Goal: Task Accomplishment & Management: Manage account settings

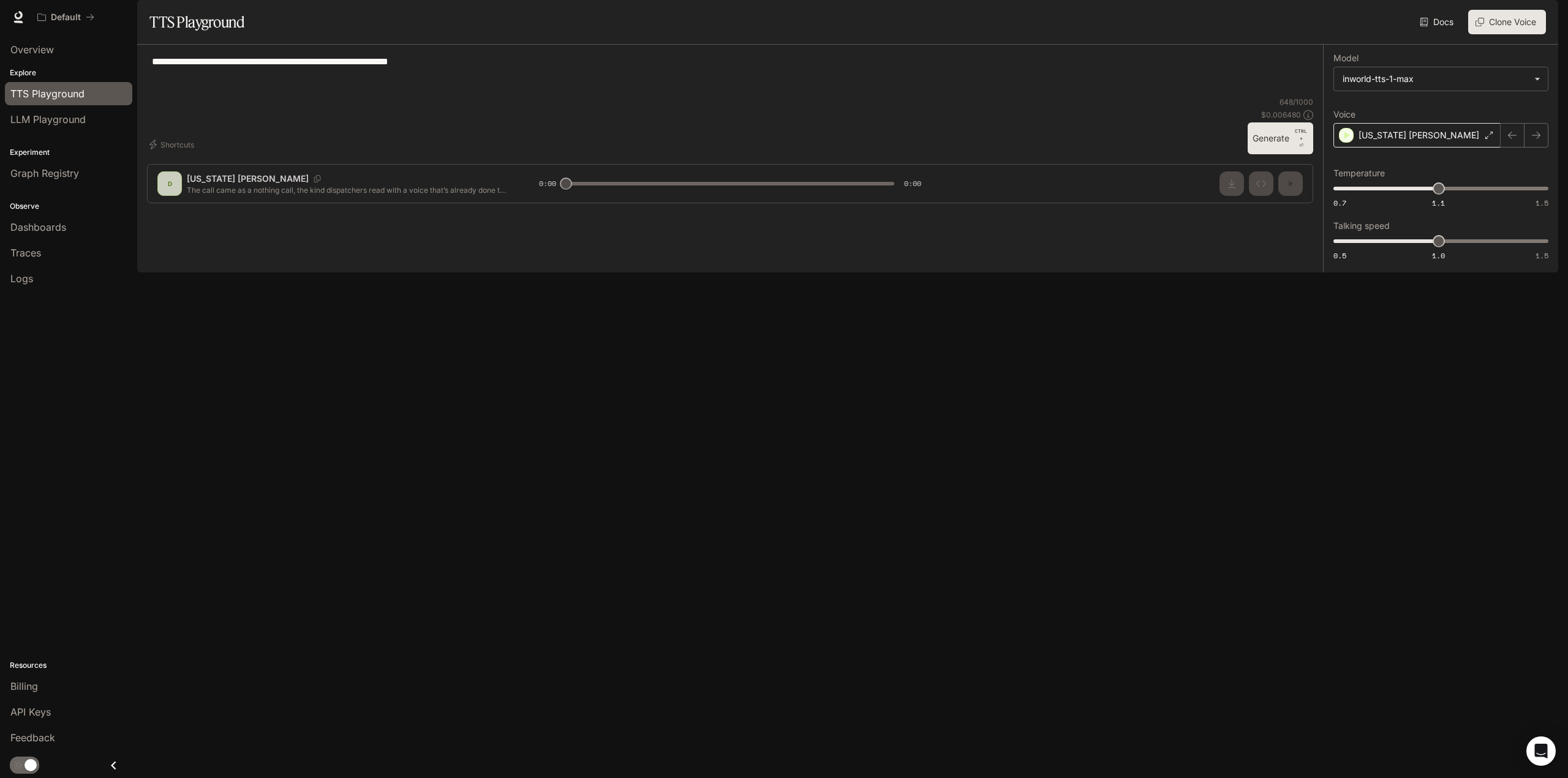
click at [1420, 147] on div "Texas Steve" at bounding box center [1417, 135] width 167 height 24
click at [1345, 286] on icon "button" at bounding box center [1347, 283] width 5 height 7
click at [1345, 310] on div "Carter The King English" at bounding box center [1441, 290] width 216 height 40
click at [1419, 121] on body "**********" at bounding box center [784, 389] width 1568 height 778
click at [1419, 121] on div at bounding box center [784, 389] width 1568 height 778
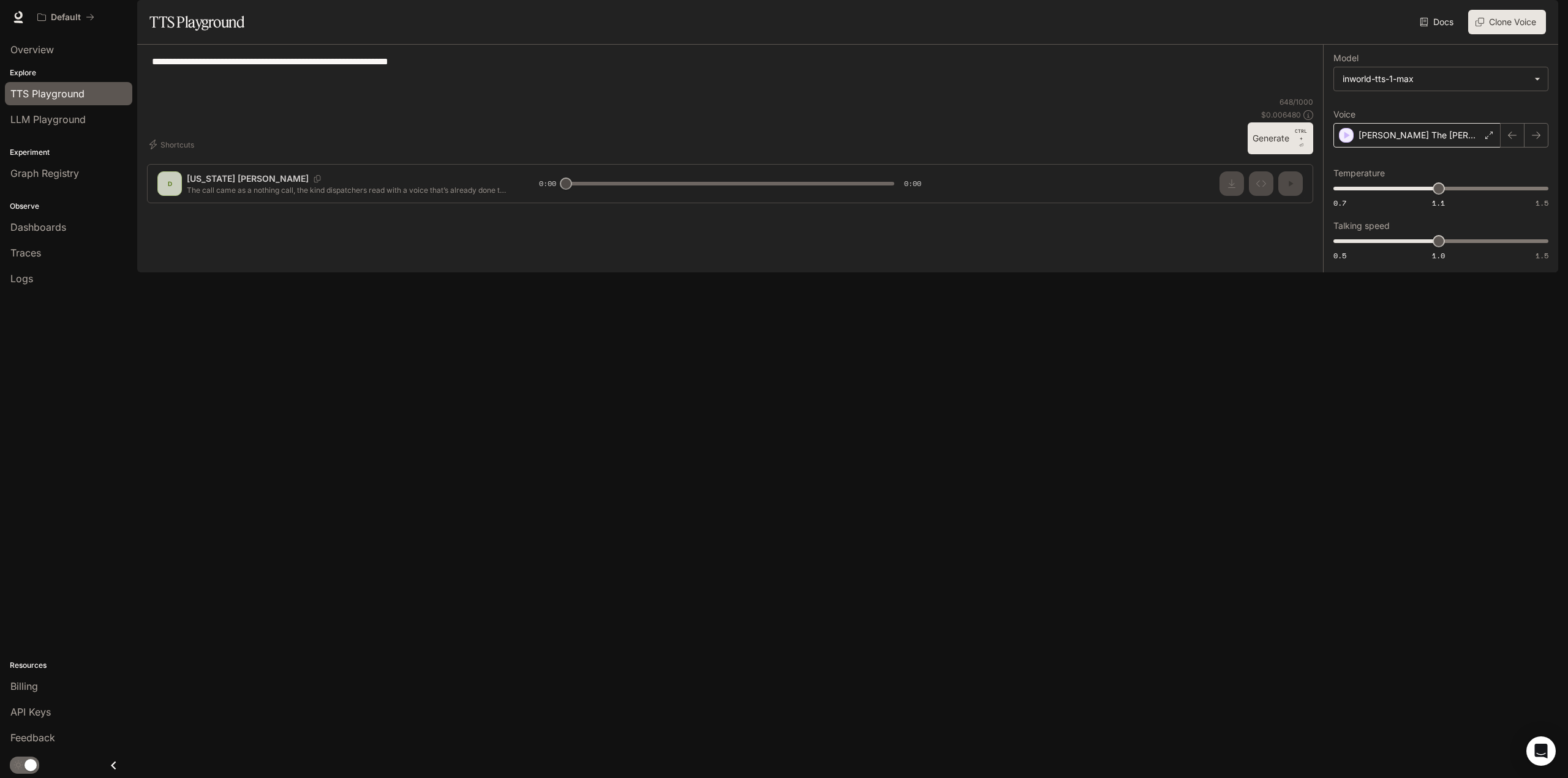
click at [1411, 141] on p "Carter The King" at bounding box center [1419, 135] width 122 height 12
click at [1349, 289] on icon "button" at bounding box center [1346, 283] width 12 height 12
click at [1350, 380] on icon "button" at bounding box center [1346, 373] width 12 height 12
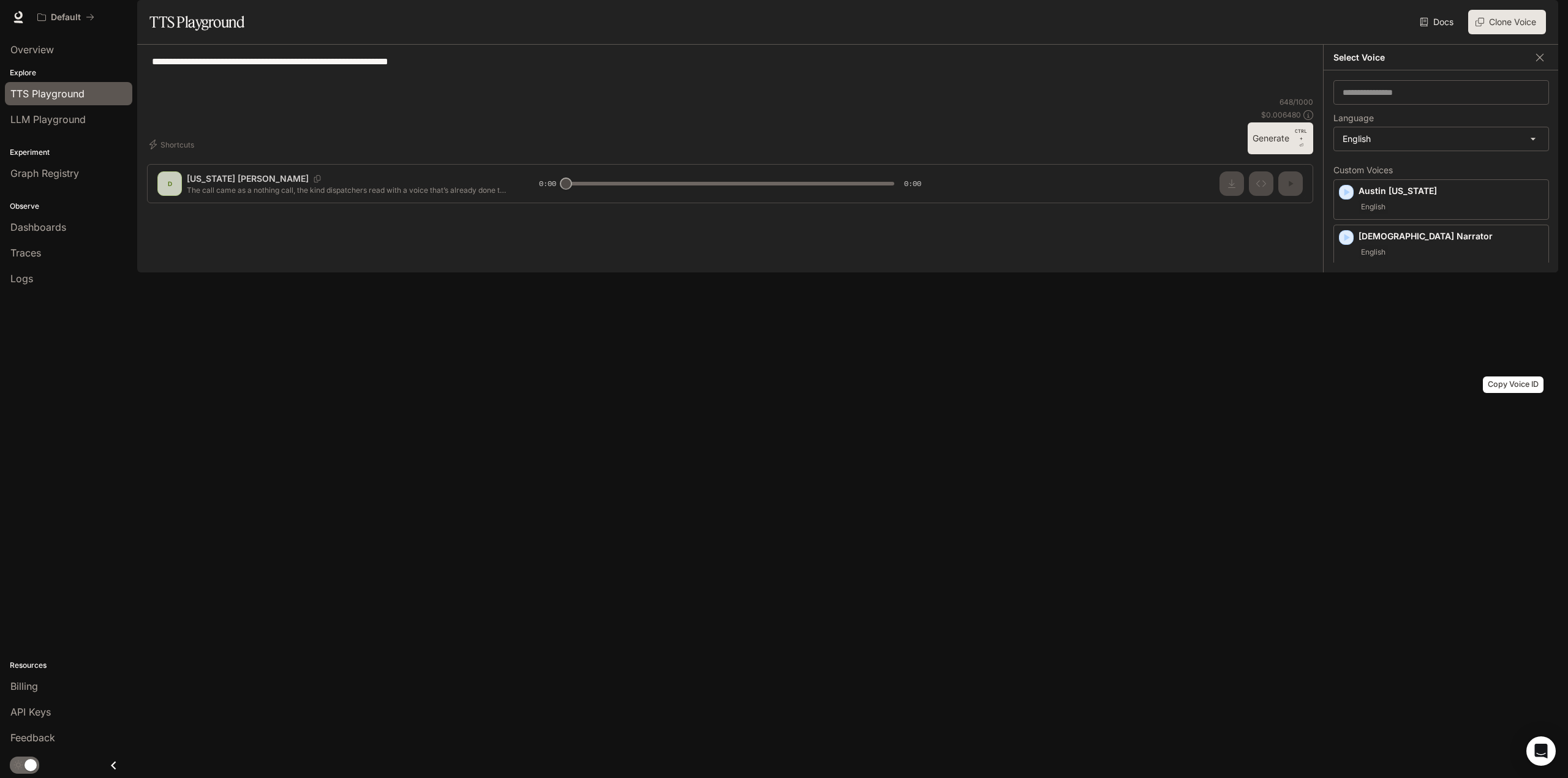
click at [1516, 375] on icon "Copy Voice ID" at bounding box center [1522, 370] width 12 height 10
click at [32, 681] on span "Billing" at bounding box center [24, 686] width 28 height 14
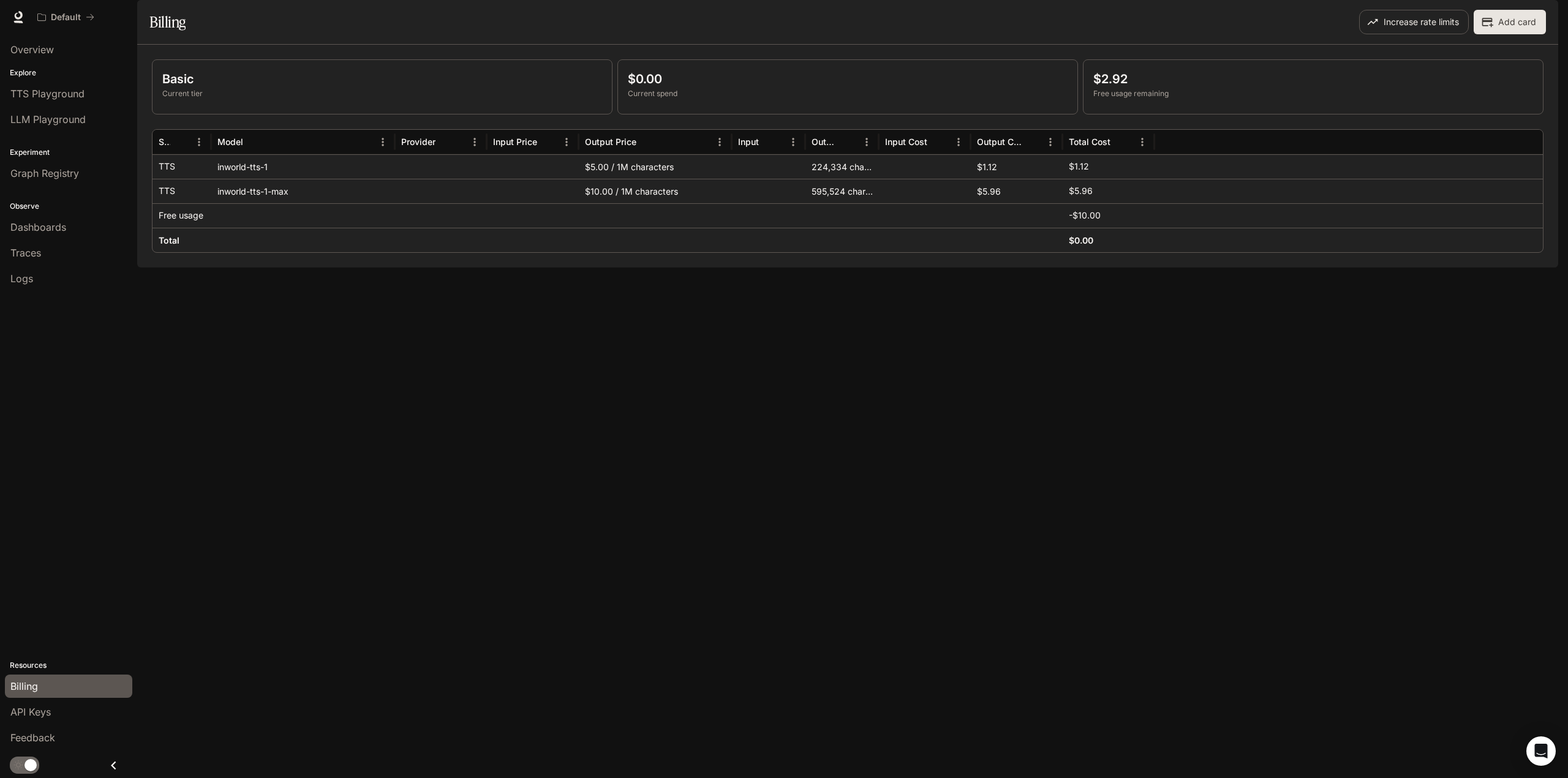
click at [1491, 34] on button "Add card" at bounding box center [1509, 22] width 72 height 24
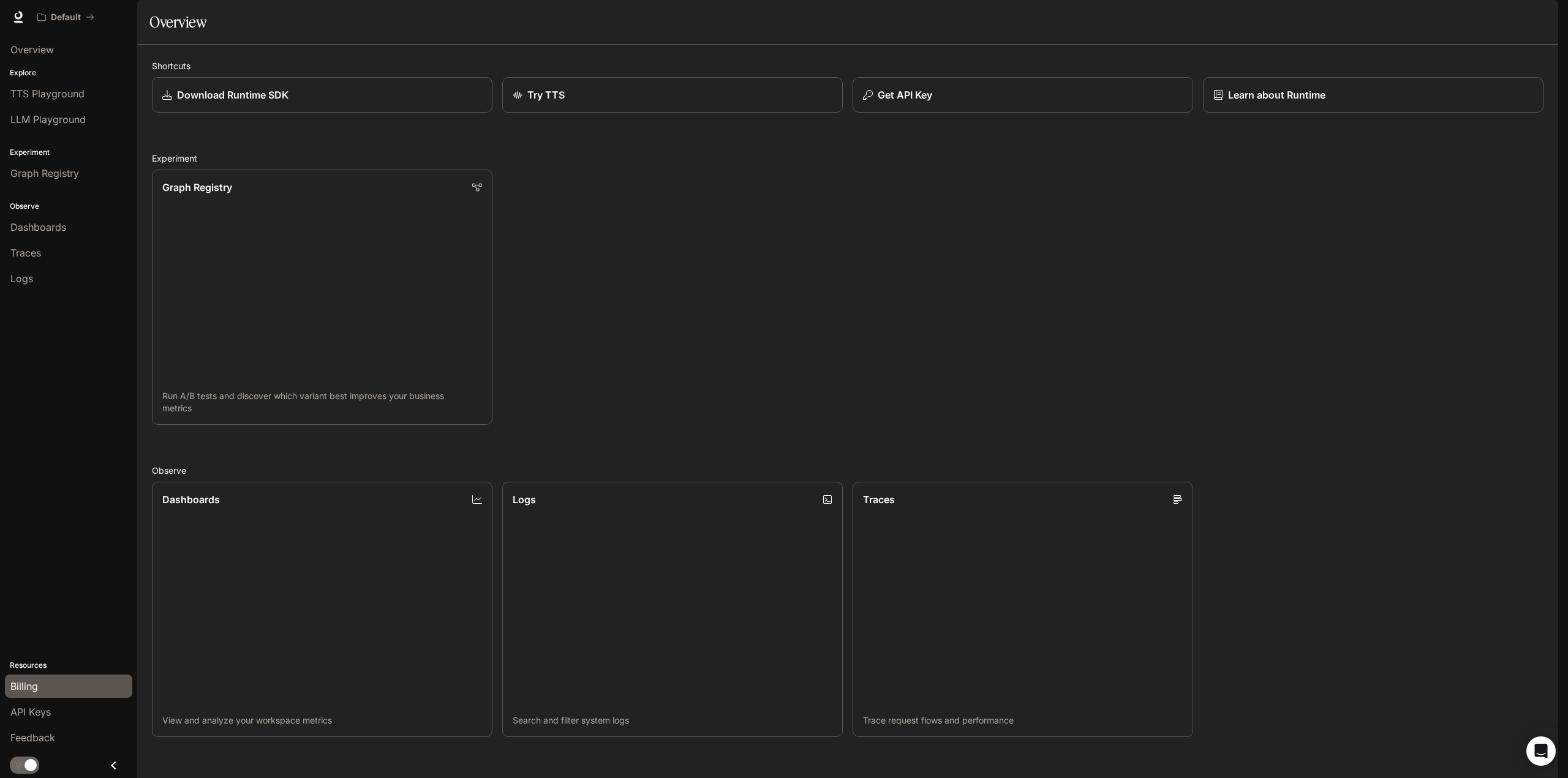
click at [47, 679] on div "Billing" at bounding box center [68, 686] width 116 height 14
